Goal: Transaction & Acquisition: Purchase product/service

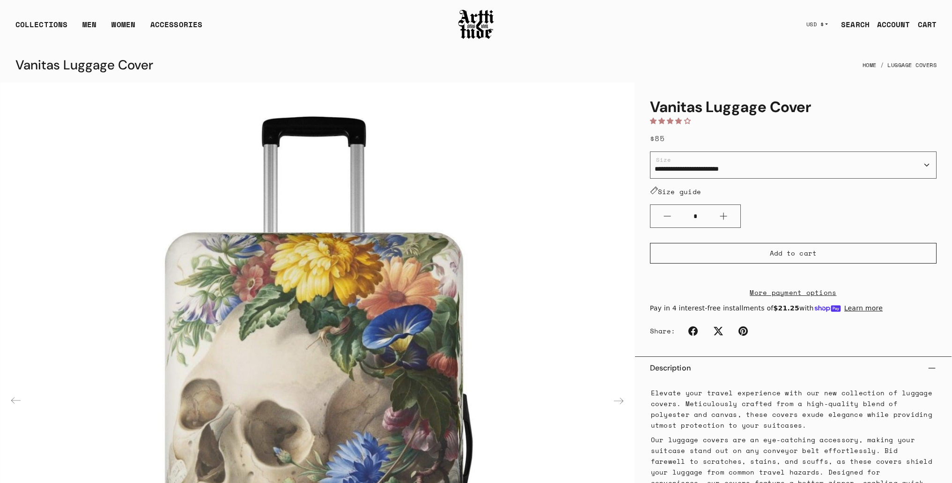
scroll to position [375, 0]
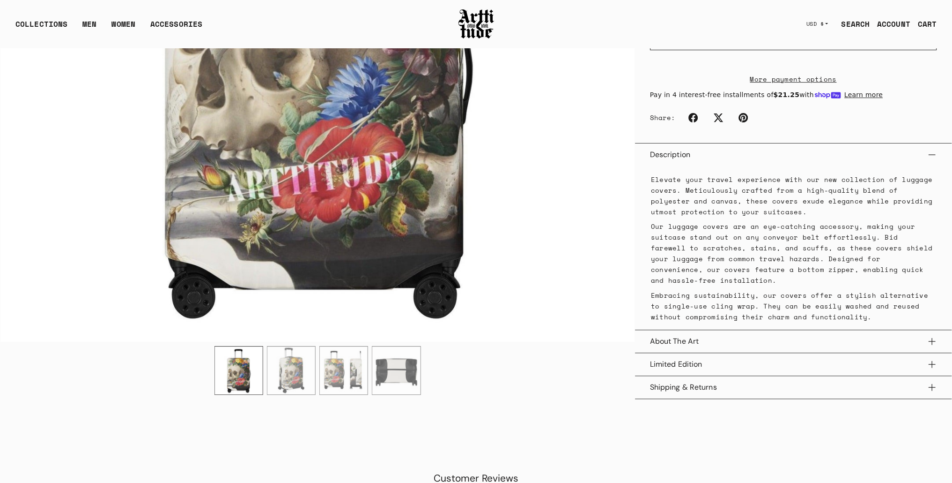
click at [292, 365] on img "2 / 4" at bounding box center [292, 370] width 48 height 48
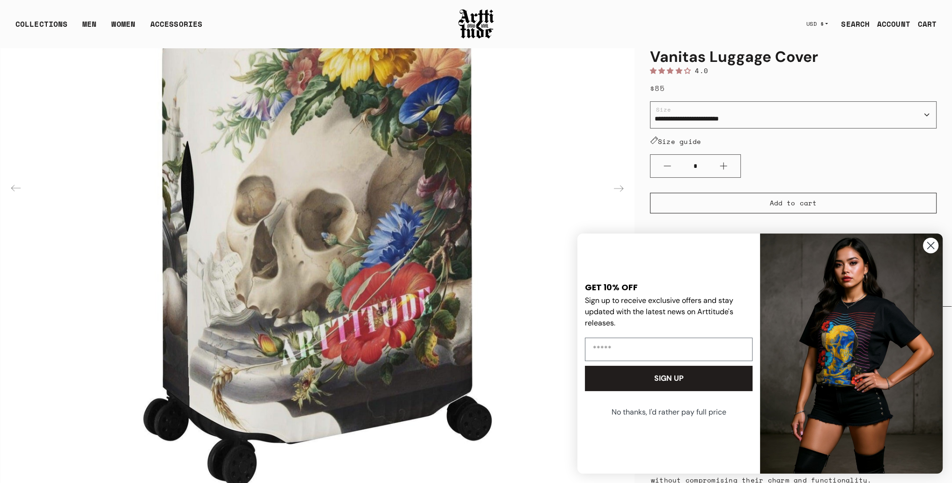
scroll to position [47, 0]
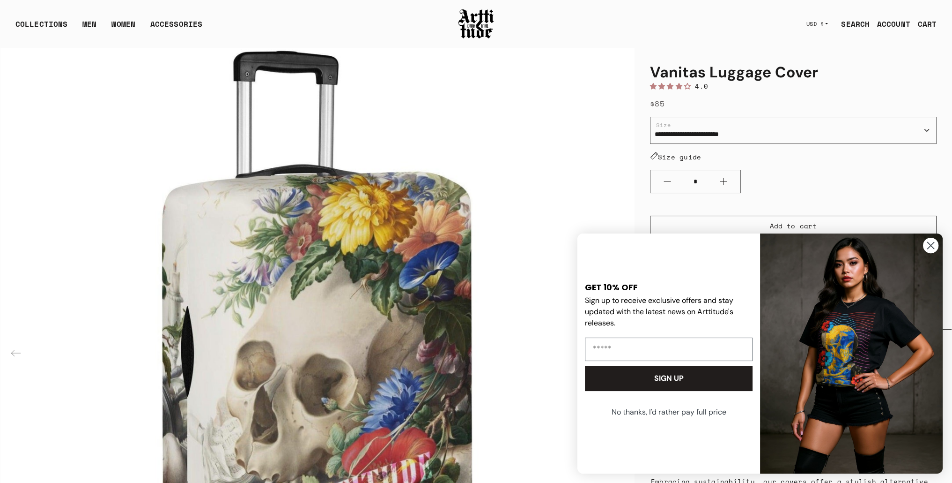
click at [934, 245] on circle "Close dialog" at bounding box center [930, 245] width 15 height 15
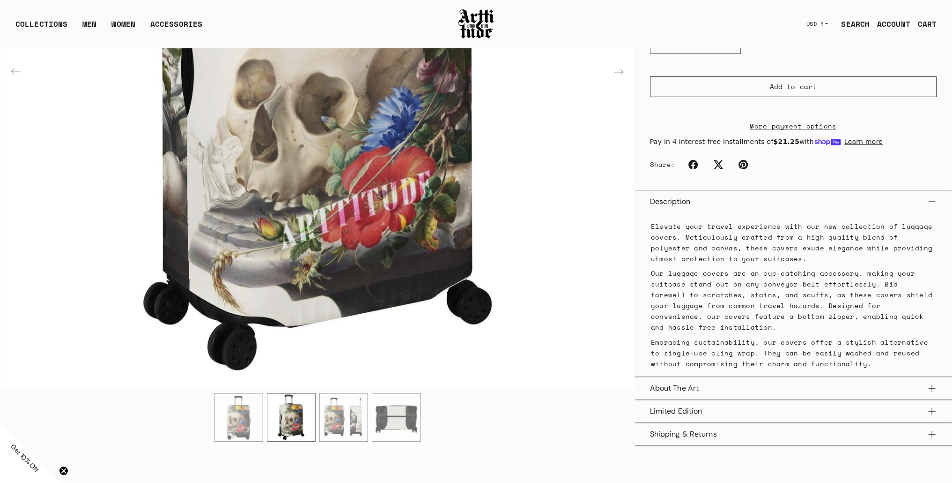
scroll to position [469, 0]
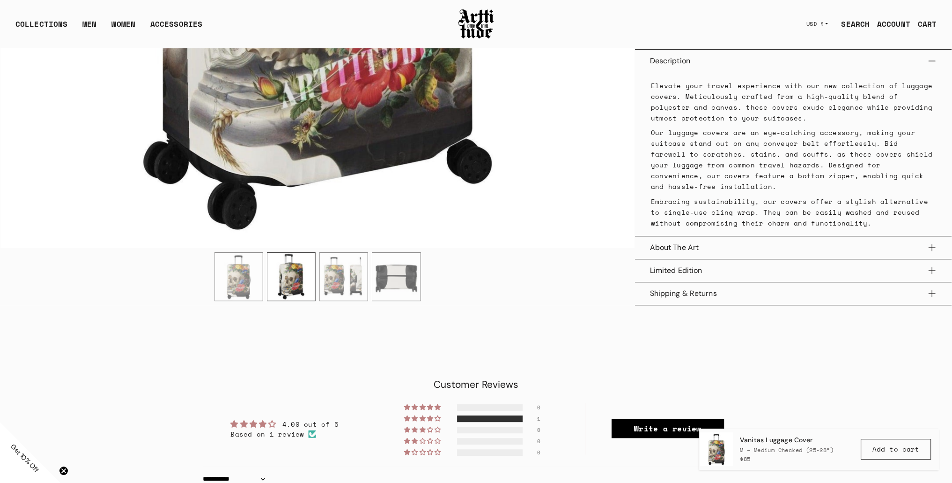
click at [715, 244] on button "About The Art" at bounding box center [793, 247] width 287 height 22
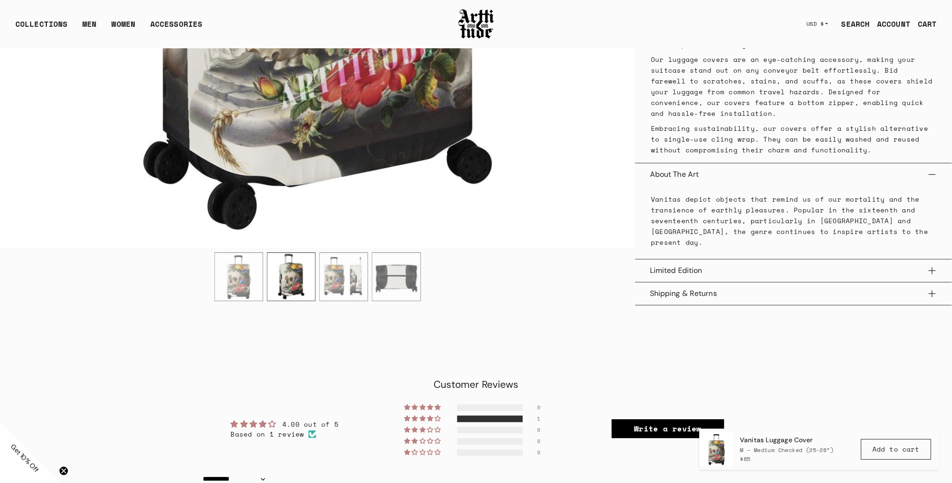
click at [735, 262] on button "Limited Edition" at bounding box center [793, 270] width 287 height 22
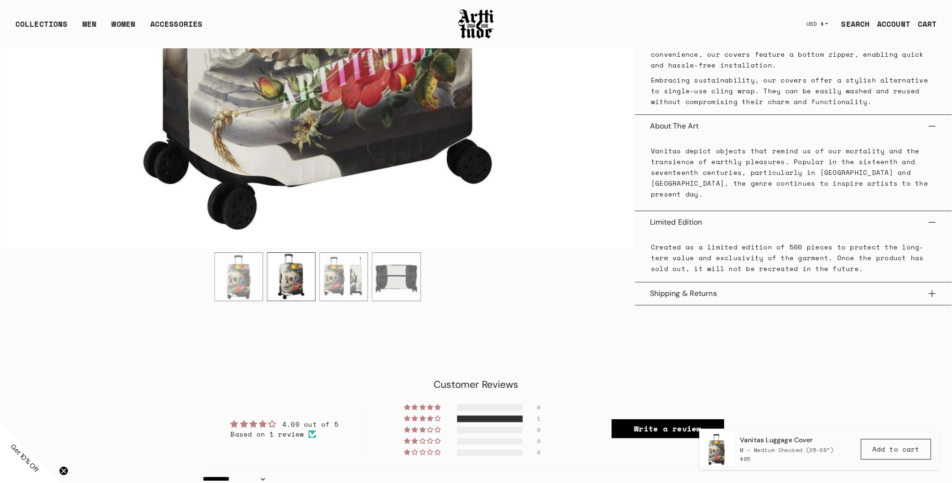
click at [742, 288] on button "Shipping & Returns" at bounding box center [793, 293] width 287 height 22
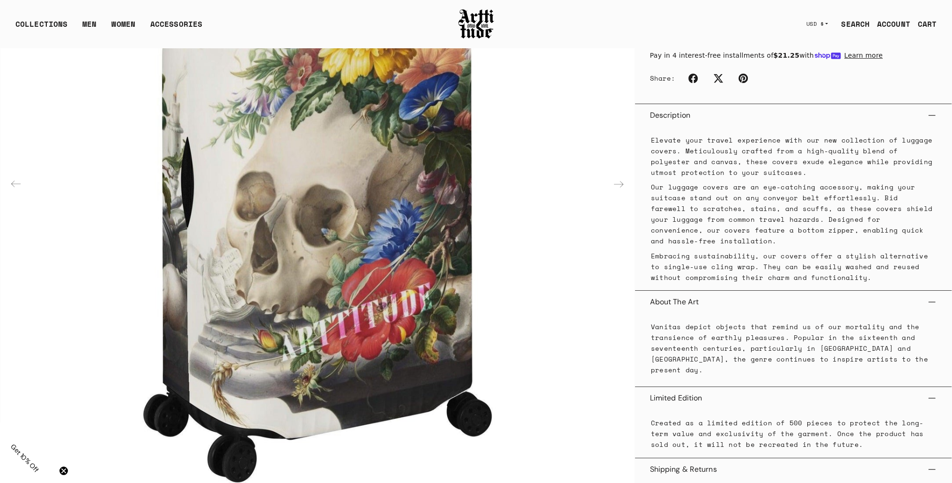
scroll to position [188, 0]
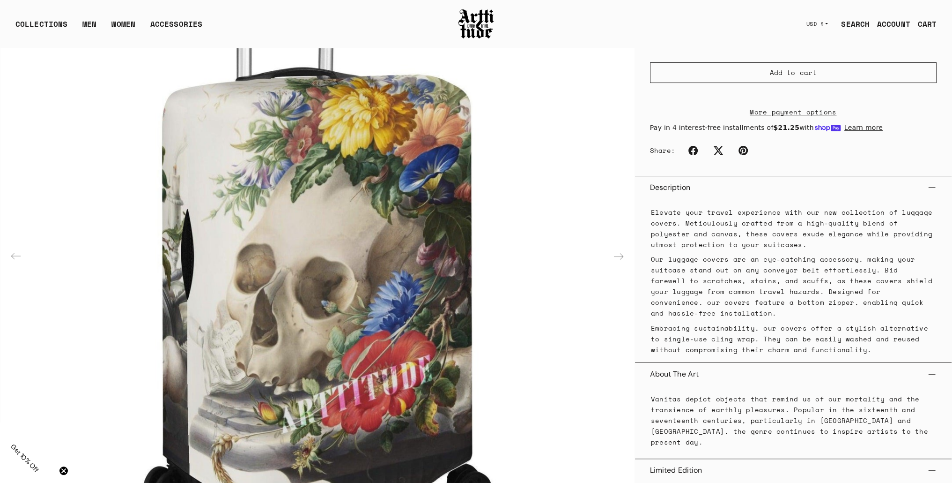
click at [617, 255] on div "Next slide" at bounding box center [619, 256] width 22 height 22
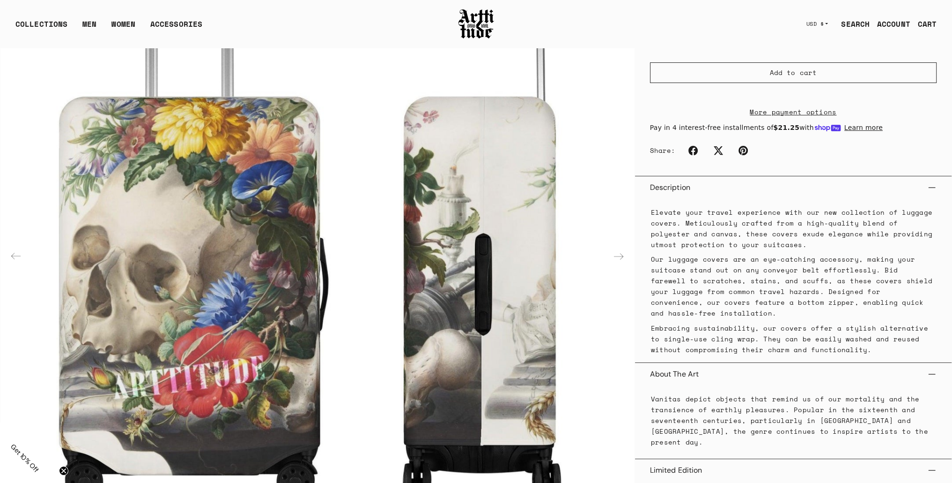
click at [15, 251] on div "Previous slide" at bounding box center [16, 256] width 22 height 22
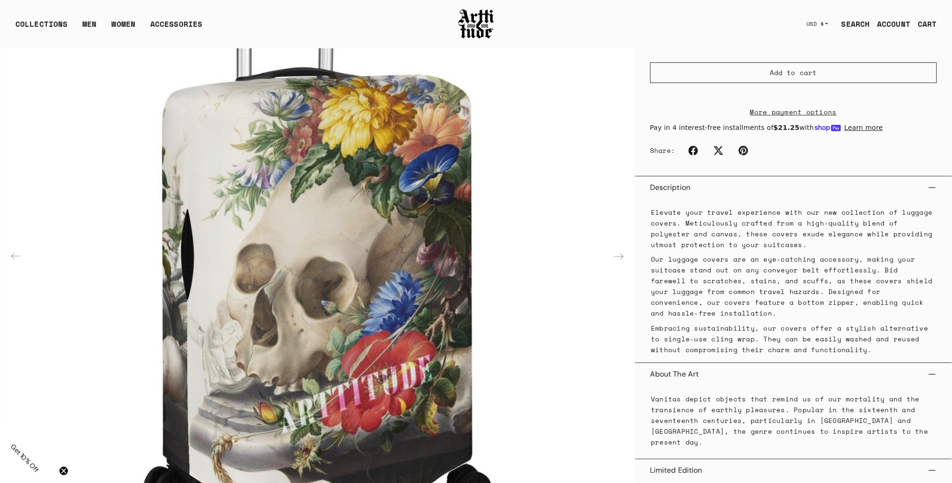
click at [15, 251] on div "Previous slide" at bounding box center [16, 256] width 22 height 22
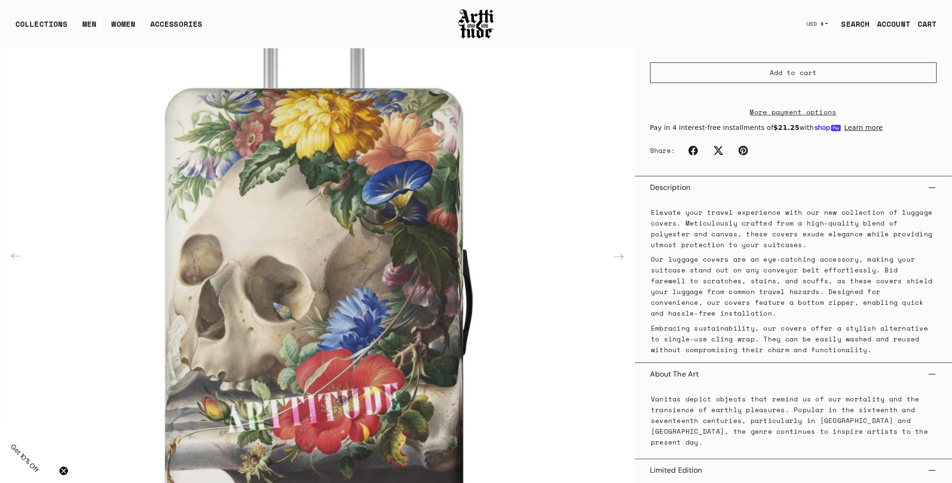
click at [621, 251] on div "Next slide" at bounding box center [619, 256] width 22 height 22
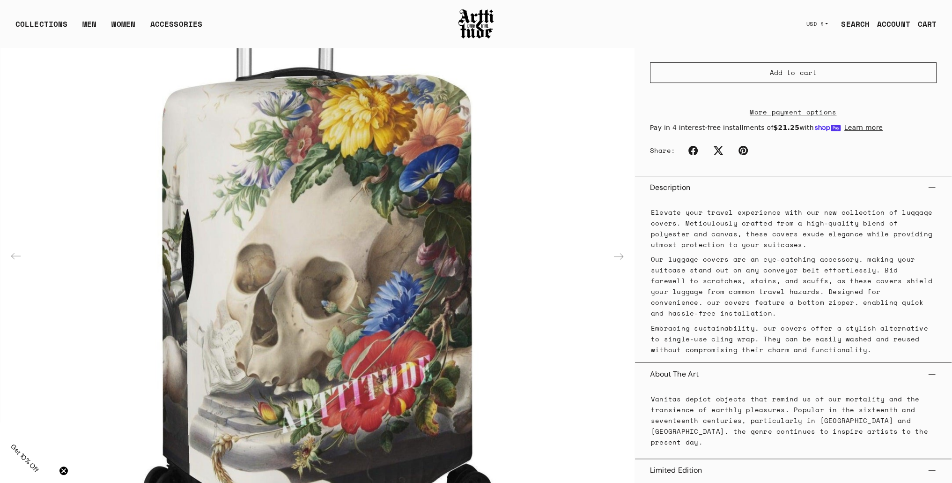
click at [621, 251] on div "Next slide" at bounding box center [619, 256] width 22 height 22
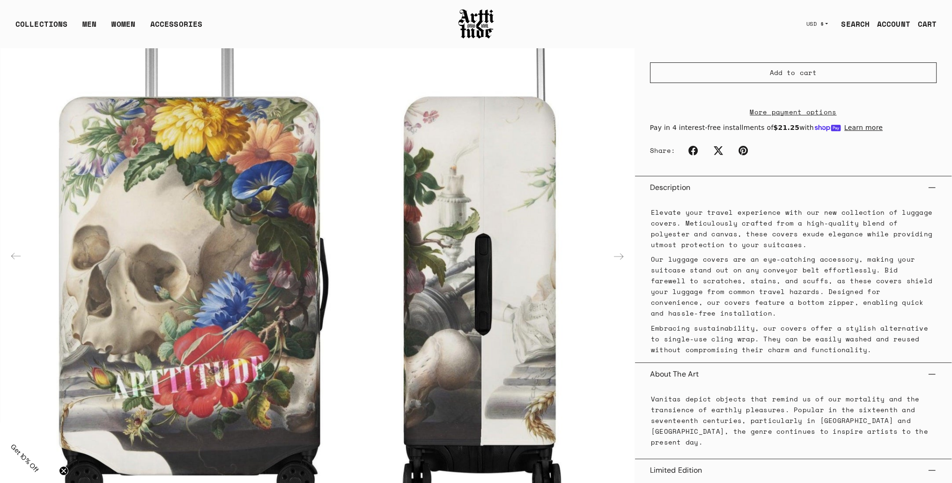
click at [292, 10] on div "COLLECTIONS ARTT Original Collection [PERSON_NAME] Collection IED Collection Co…" at bounding box center [476, 23] width 952 height 47
click at [621, 252] on div "Next slide" at bounding box center [619, 256] width 22 height 22
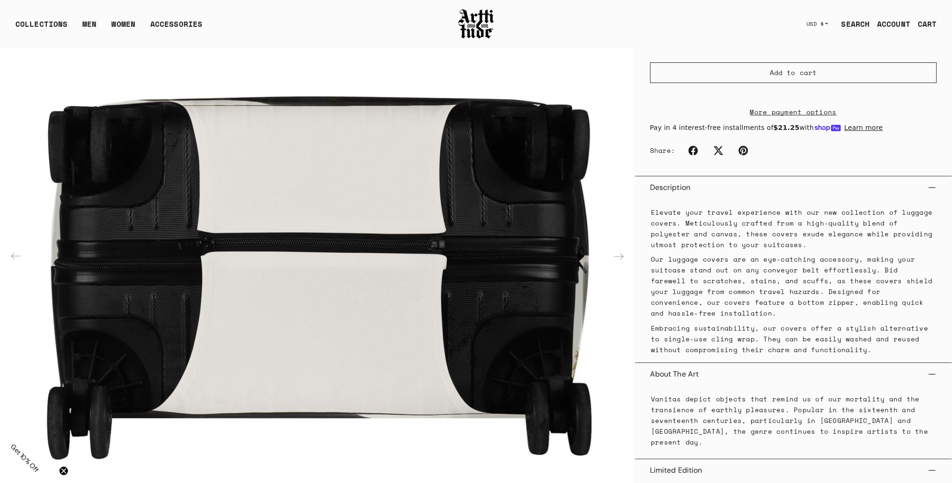
click at [15, 254] on div "Previous slide" at bounding box center [16, 256] width 22 height 22
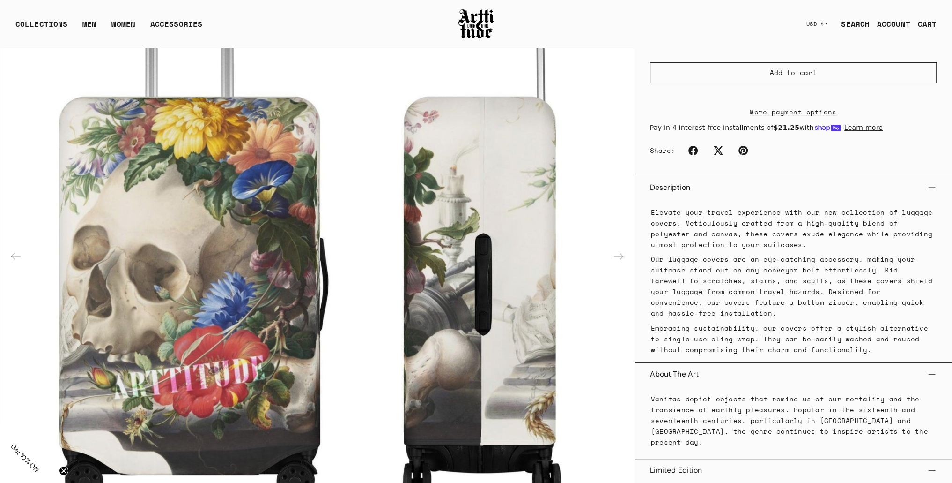
click at [672, 7] on div "COLLECTIONS ARTT Original Collection [PERSON_NAME] Collection IED Collection Co…" at bounding box center [476, 23] width 952 height 47
click at [620, 254] on div "Next slide" at bounding box center [619, 256] width 22 height 22
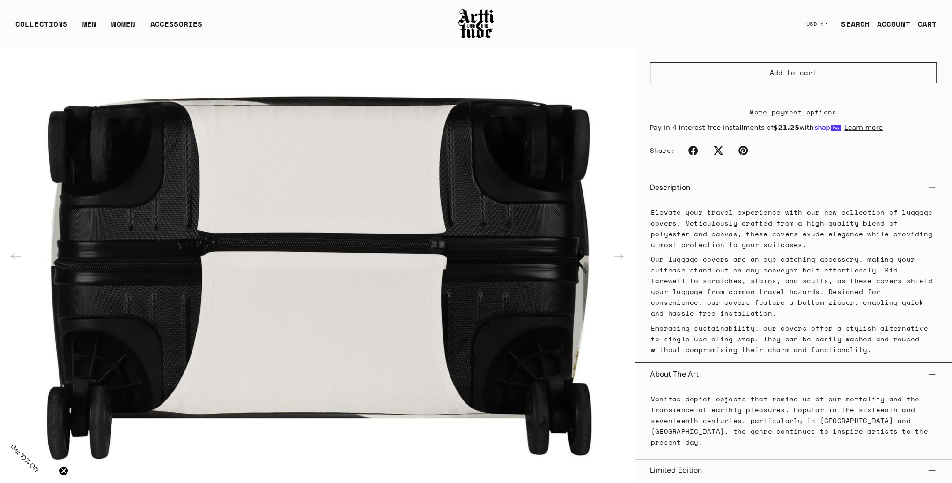
click at [620, 254] on div "Next slide" at bounding box center [619, 256] width 22 height 22
